Goal: Check status: Check status

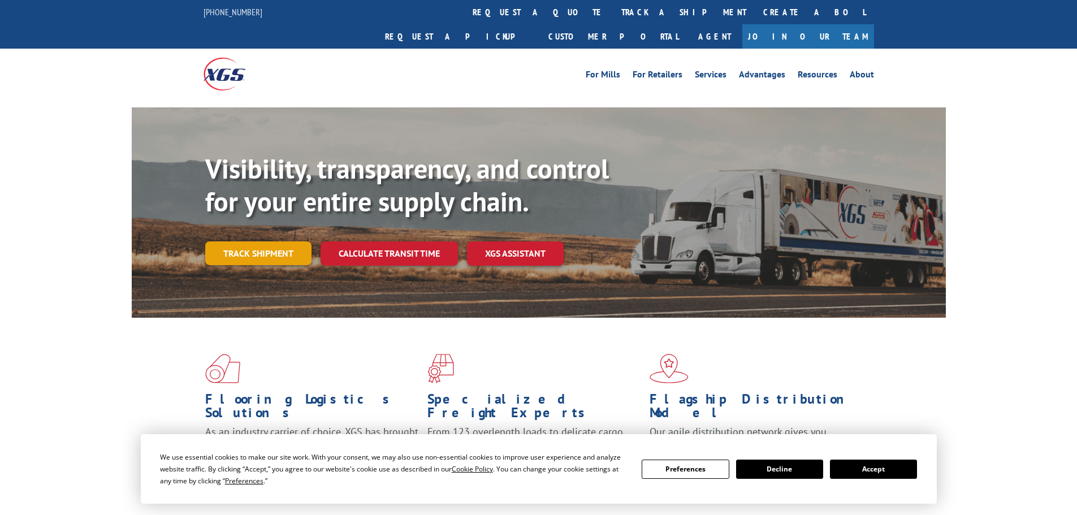
click at [291, 241] on link "Track shipment" at bounding box center [258, 253] width 106 height 24
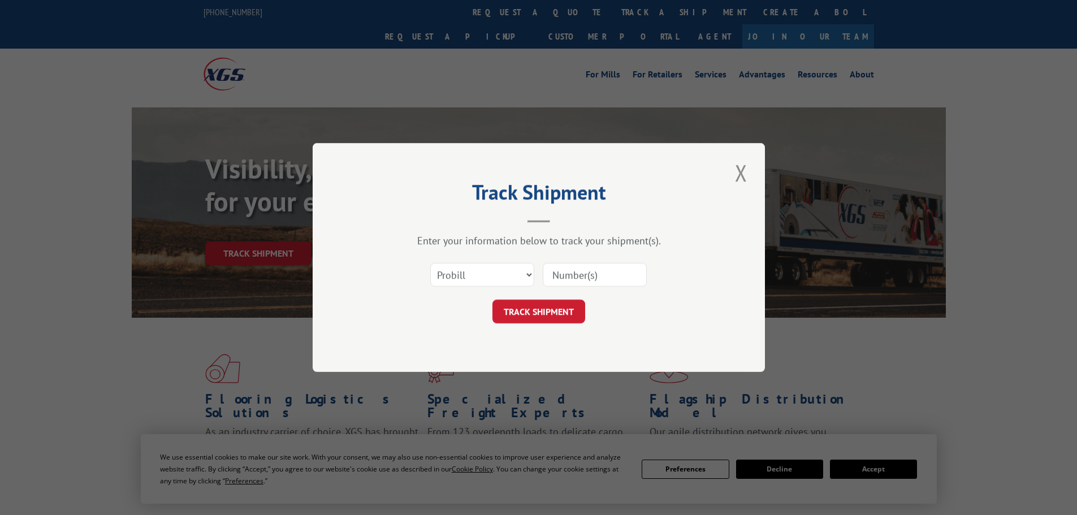
click at [582, 278] on input at bounding box center [595, 275] width 104 height 24
paste input "17519413"
type input "17519413"
click at [559, 313] on button "TRACK SHIPMENT" at bounding box center [539, 312] width 93 height 24
